Goal: Information Seeking & Learning: Find specific fact

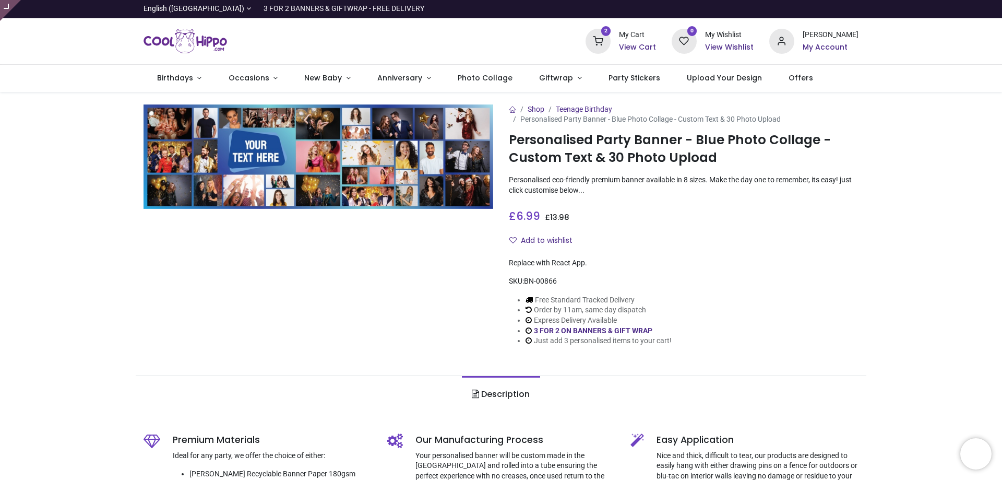
type input "**********"
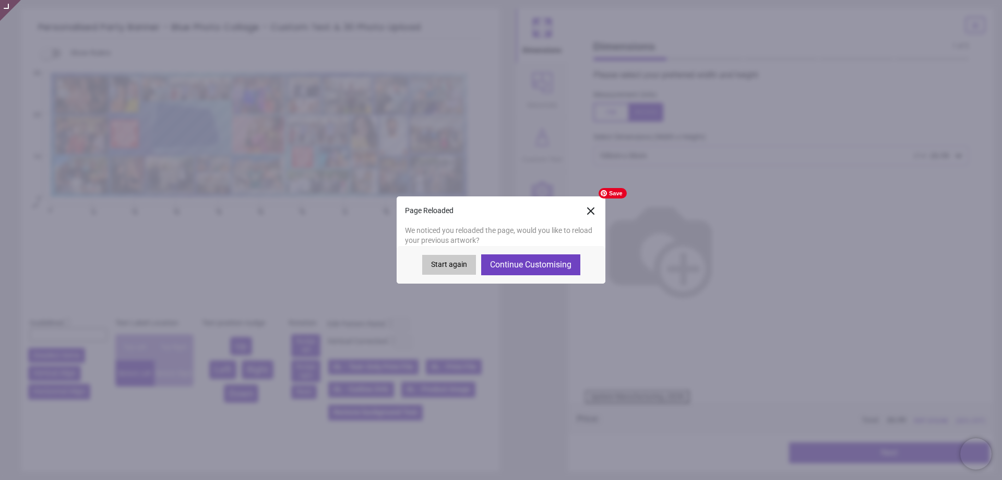
click at [591, 212] on icon at bounding box center [591, 211] width 6 height 6
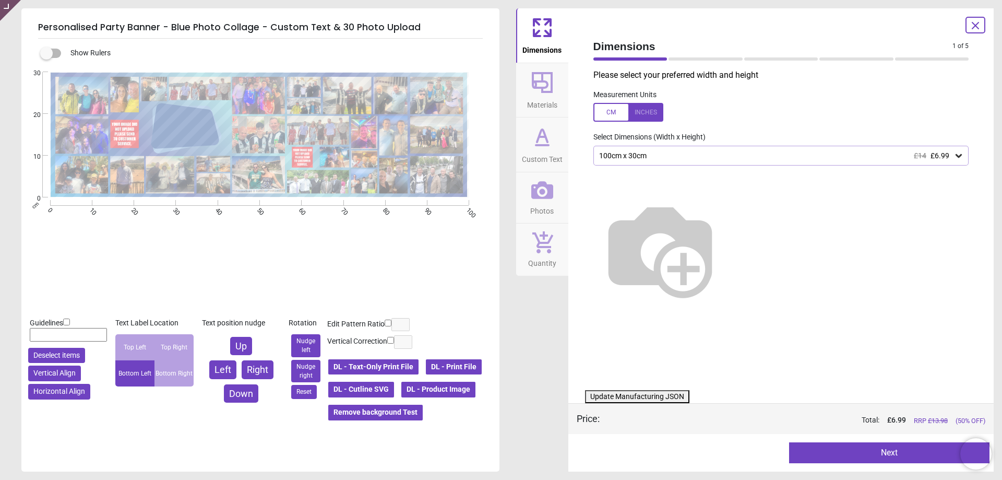
click at [400, 389] on button "DL - Product Image" at bounding box center [438, 389] width 76 height 18
click at [526, 194] on button "Photos" at bounding box center [542, 197] width 52 height 51
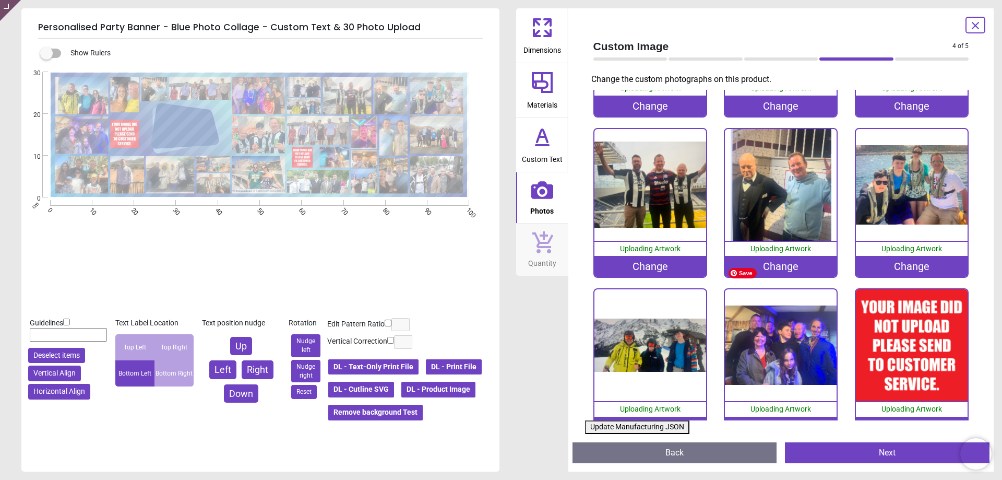
scroll to position [365, 0]
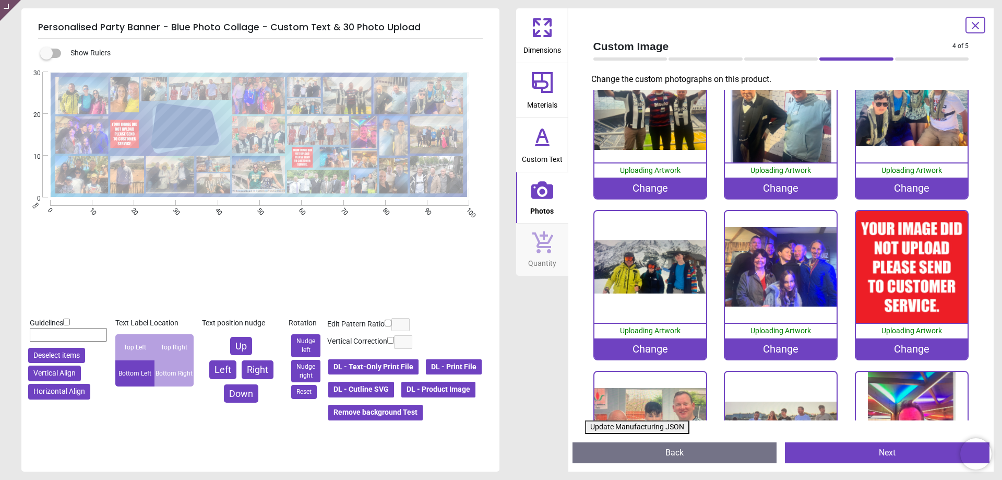
click at [904, 345] on div "Change" at bounding box center [912, 348] width 112 height 21
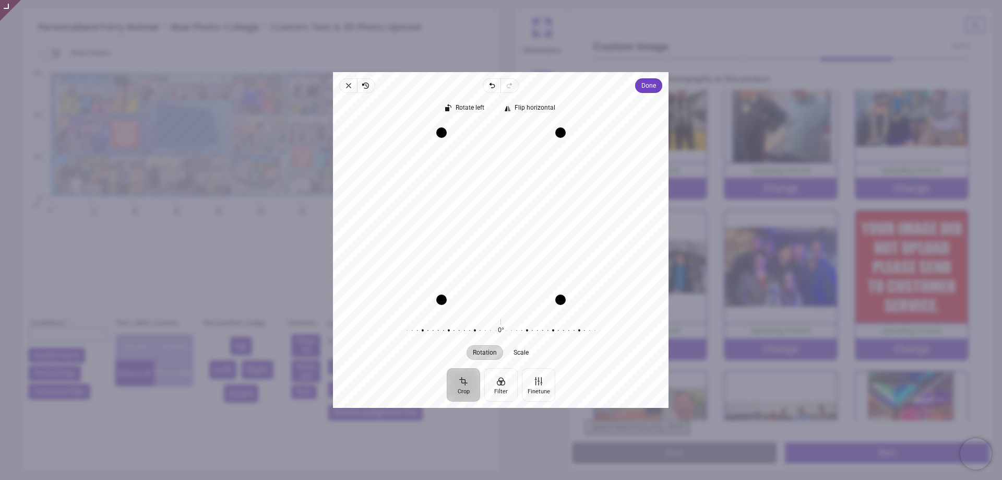
drag, startPoint x: 497, startPoint y: 221, endPoint x: 496, endPoint y: 208, distance: 13.7
click at [496, 208] on div "Recenter" at bounding box center [500, 216] width 319 height 184
click at [639, 84] on button "Done" at bounding box center [649, 85] width 27 height 15
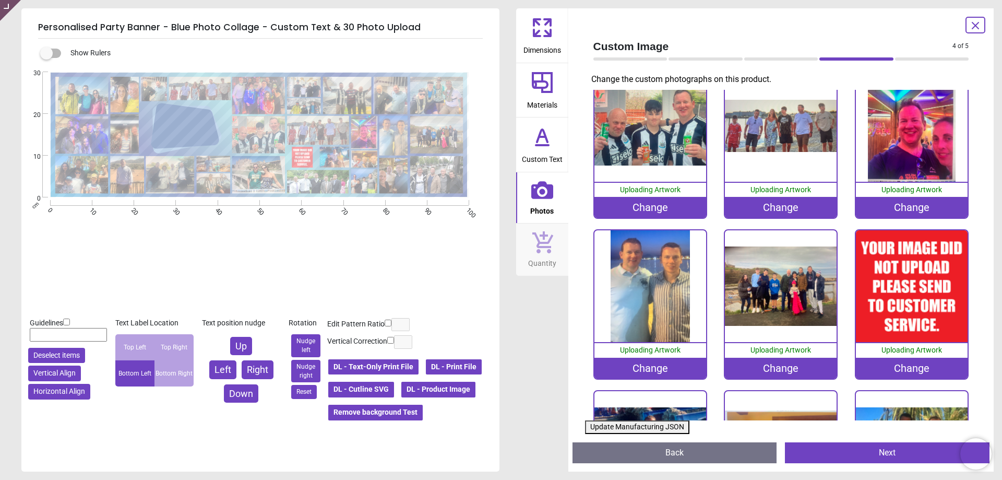
scroll to position [678, 0]
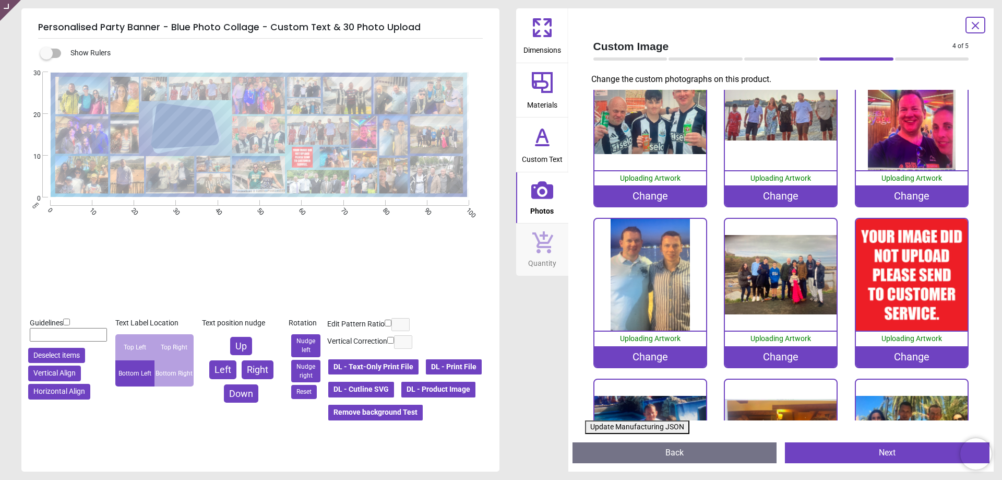
click at [912, 349] on div "Change" at bounding box center [912, 356] width 112 height 21
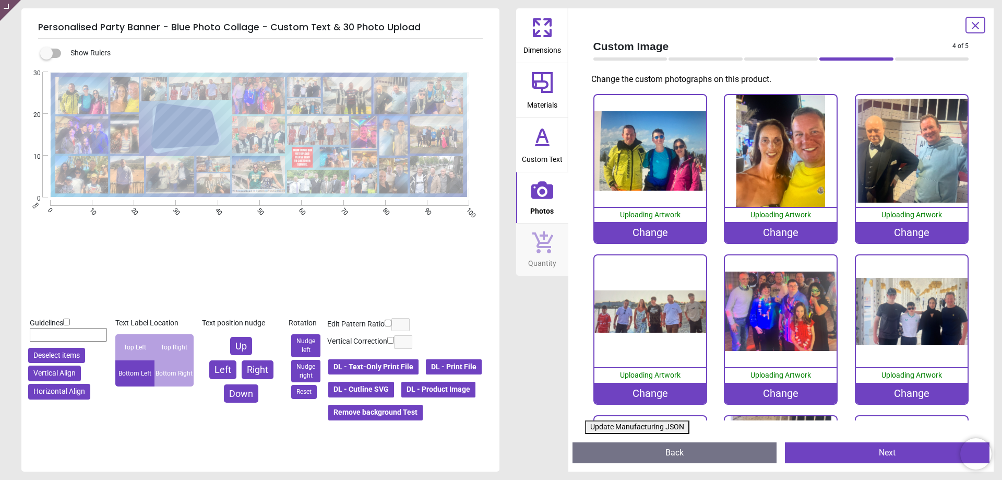
scroll to position [678, 0]
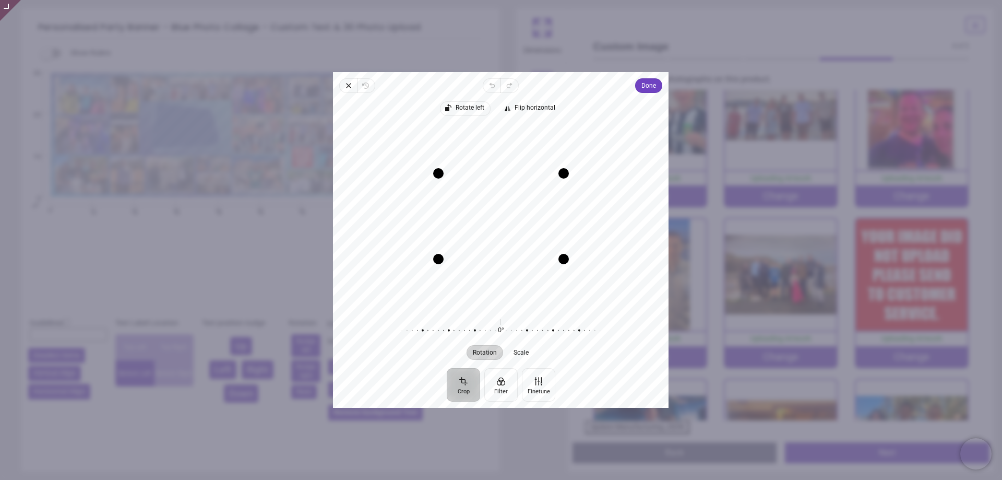
click at [463, 106] on span "Rotate left" at bounding box center [470, 107] width 29 height 7
click at [522, 210] on div "Recenter" at bounding box center [500, 216] width 319 height 184
click at [643, 87] on span "Done" at bounding box center [649, 85] width 15 height 13
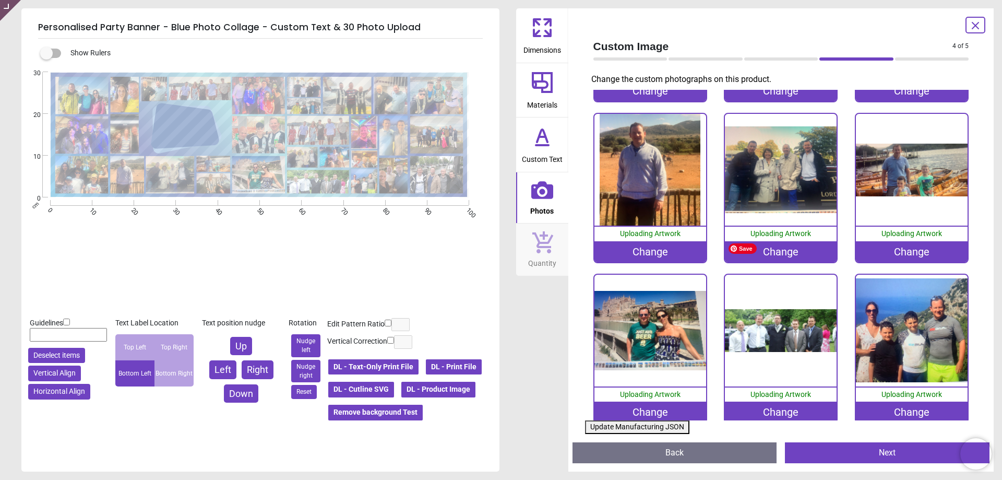
scroll to position [1263, 0]
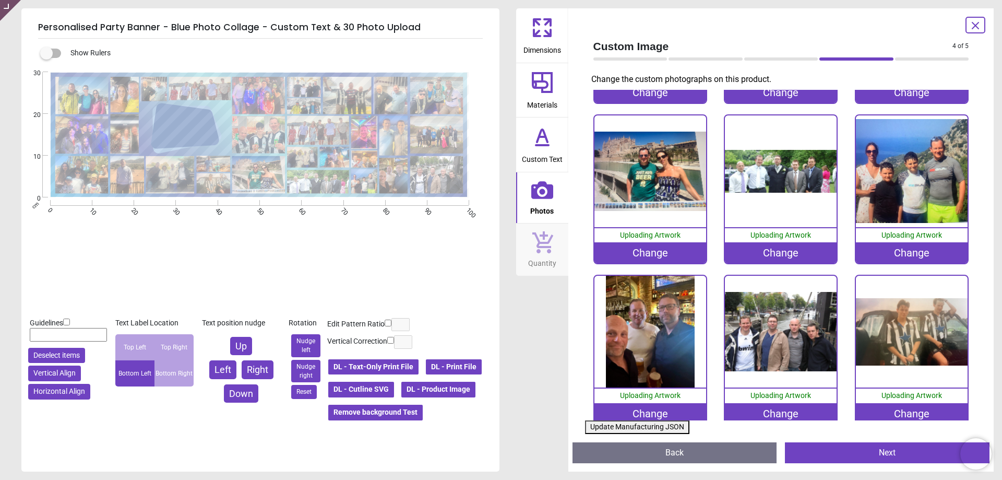
click at [654, 424] on button "Update Manufacturing JSON" at bounding box center [637, 427] width 104 height 14
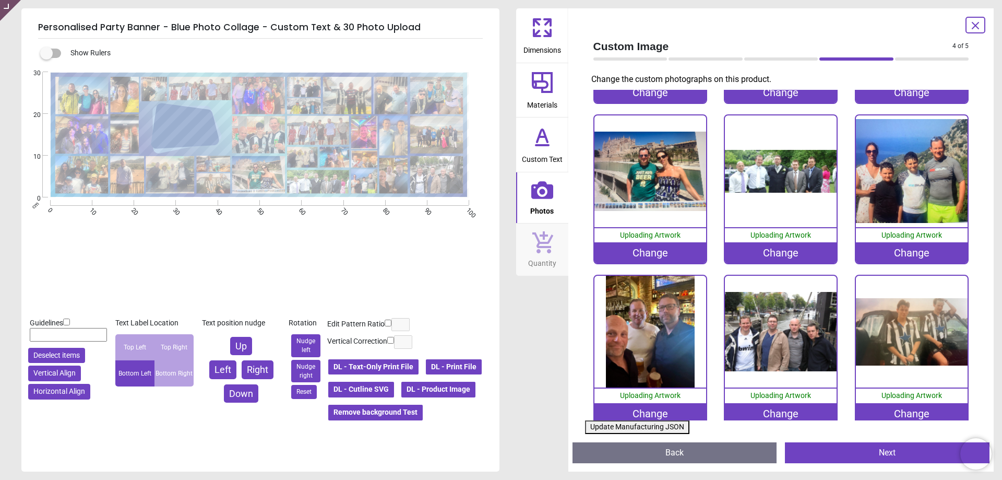
click at [654, 424] on button "Update Manufacturing JSON" at bounding box center [637, 427] width 104 height 14
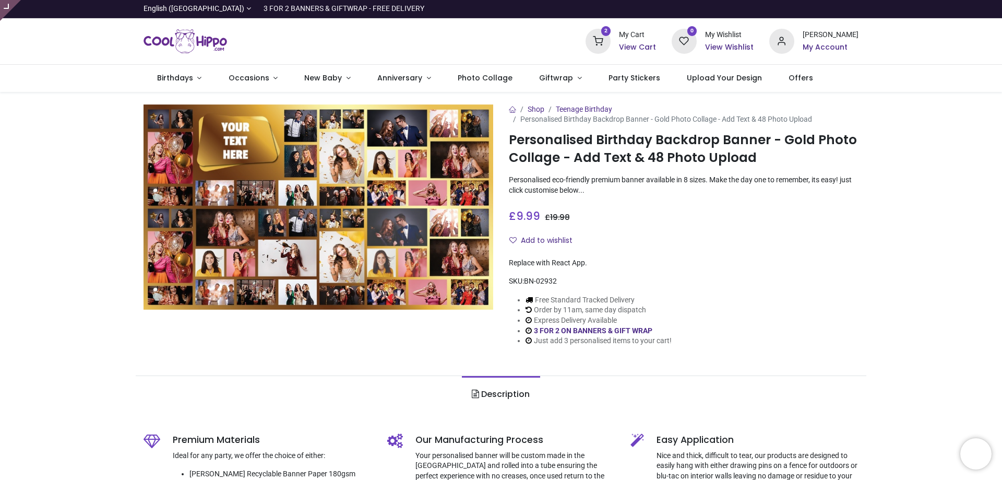
type input "**********"
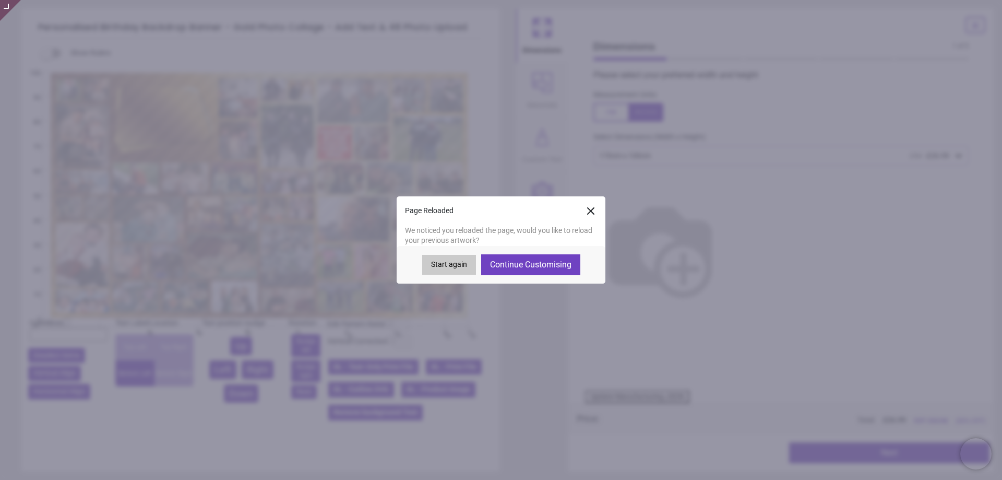
click at [590, 213] on icon at bounding box center [590, 211] width 13 height 13
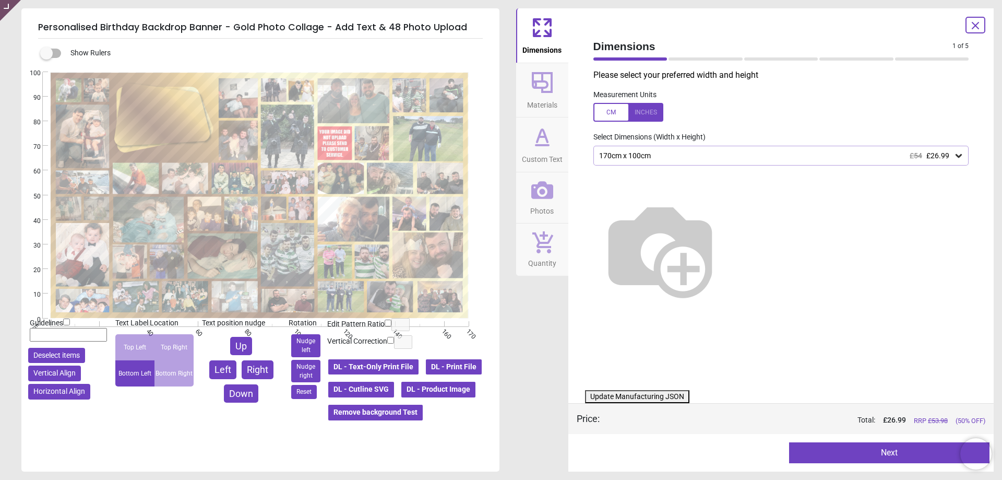
click at [400, 390] on button "DL - Product Image" at bounding box center [438, 389] width 76 height 18
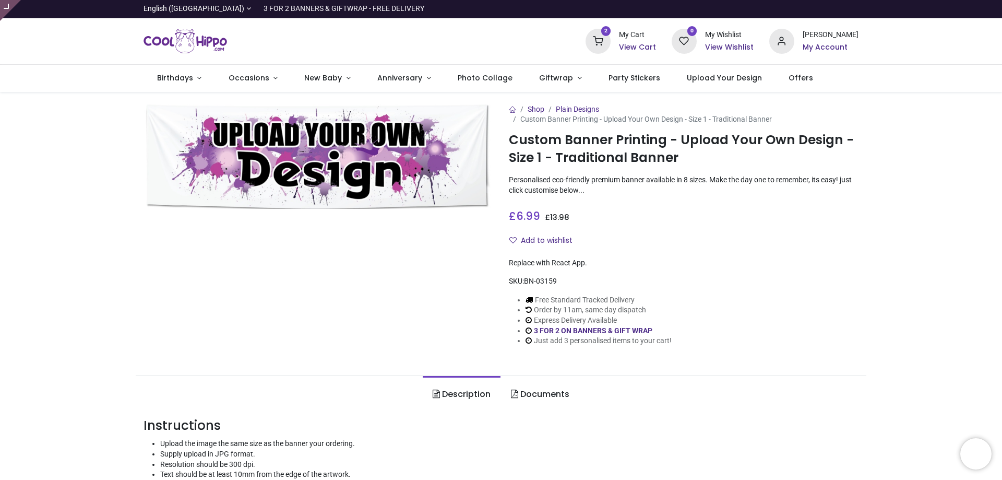
type input "**********"
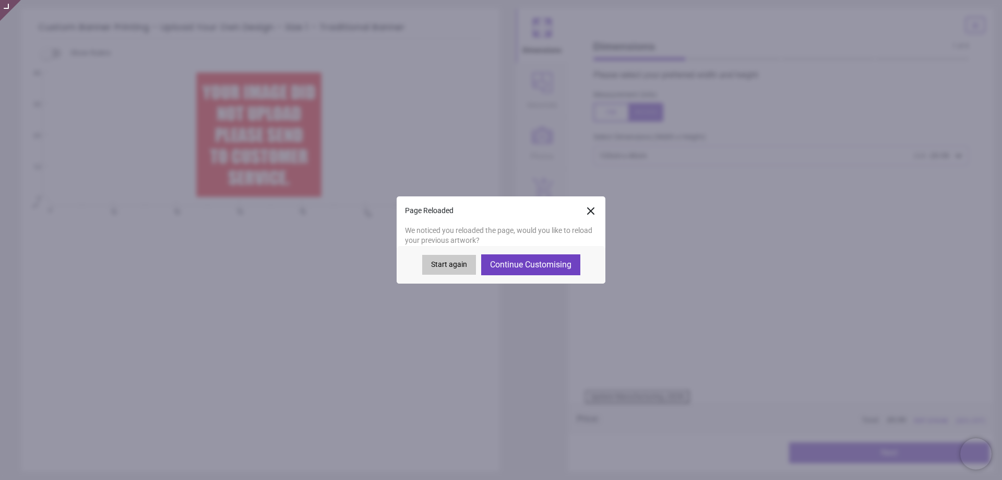
click at [593, 211] on icon at bounding box center [590, 211] width 13 height 13
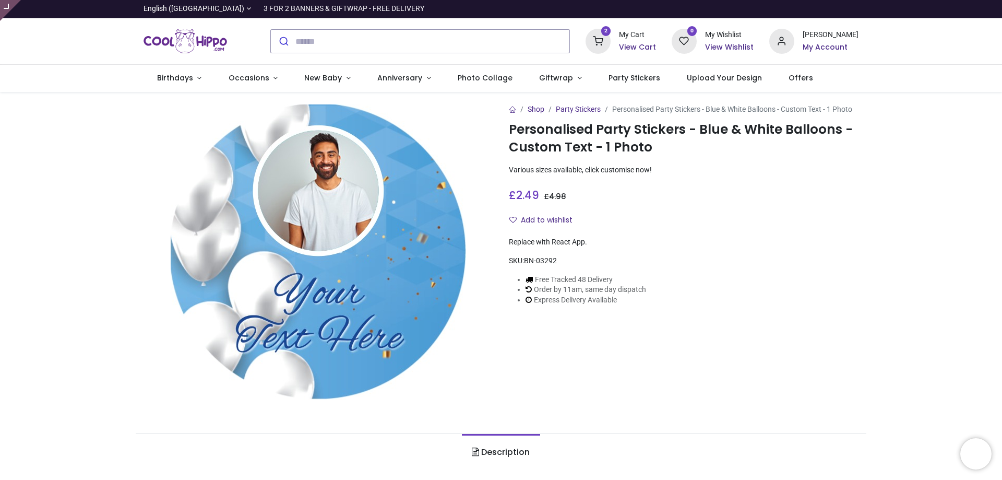
type input "**********"
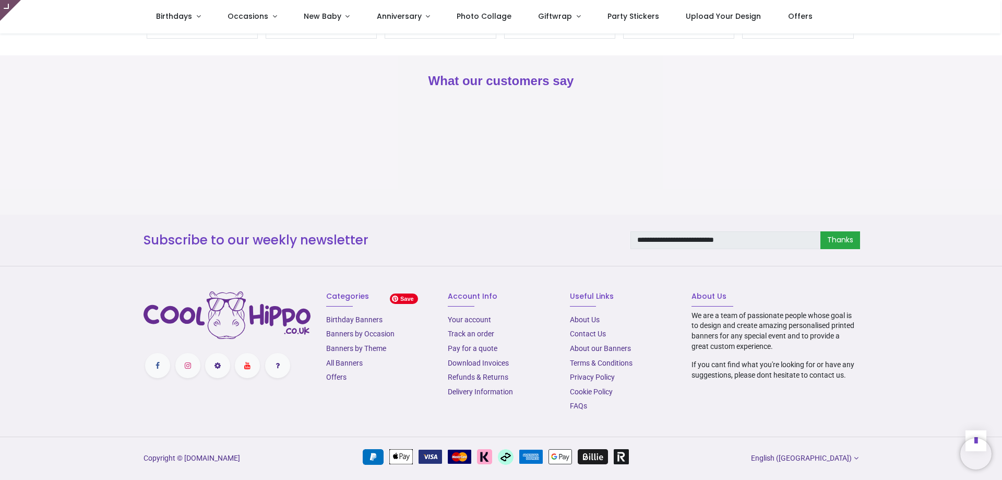
scroll to position [1073, 0]
click at [501, 392] on link "Delivery Information" at bounding box center [480, 391] width 65 height 8
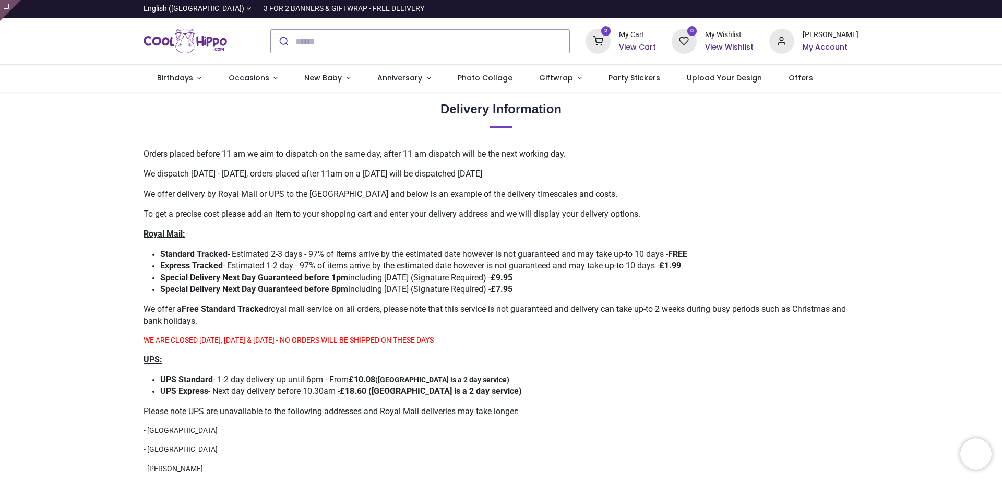
type input "**********"
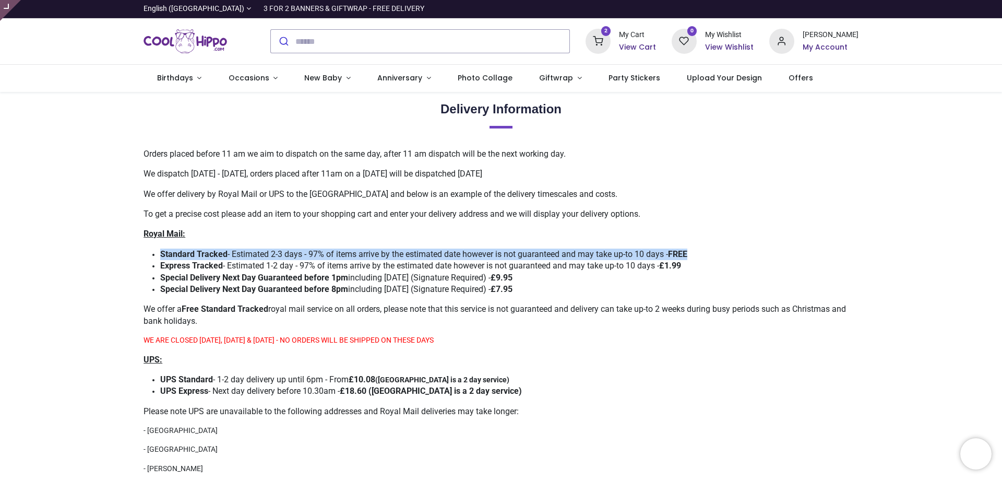
drag, startPoint x: 703, startPoint y: 254, endPoint x: 160, endPoint y: 254, distance: 543.2
click at [160, 254] on li "​ Standard Tracked - Estimated 2-3 days - 97% of items arrive by the estimated …" at bounding box center [509, 253] width 698 height 11
copy span "Standard Tracked - Estimated 2-3 days - 97% of items arrive by the estimated da…"
